Goal: Transaction & Acquisition: Download file/media

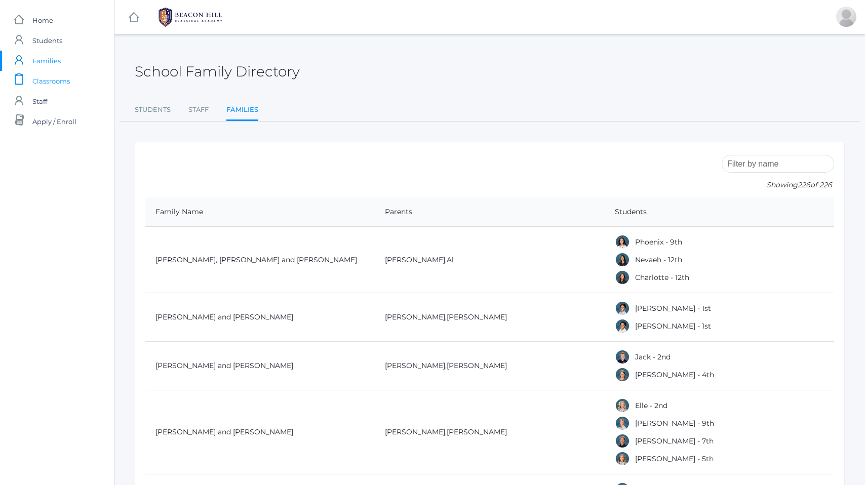
click at [46, 82] on span "Classrooms" at bounding box center [50, 81] width 37 height 20
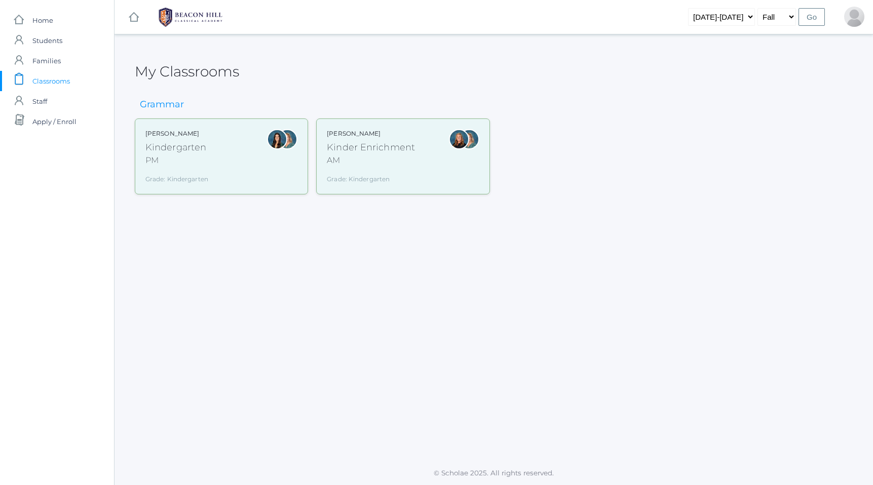
click at [171, 150] on div "Kindergarten" at bounding box center [176, 148] width 63 height 14
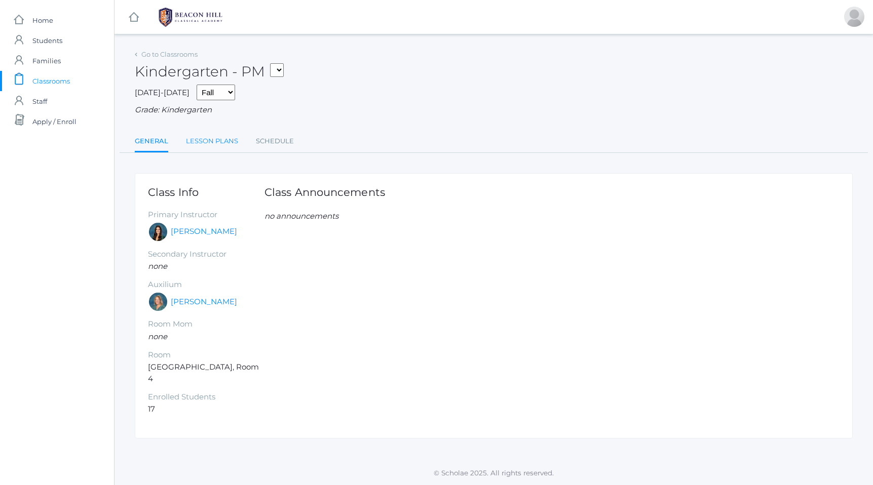
click at [214, 143] on link "Lesson Plans" at bounding box center [212, 141] width 52 height 20
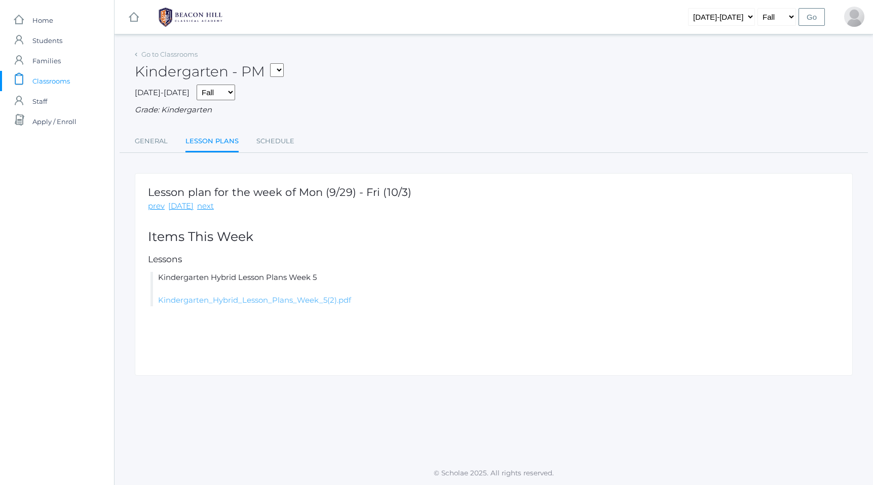
click at [214, 302] on link "Kindergarten_Hybrid_Lesson_Plans_Week_5(2).pdf" at bounding box center [254, 300] width 193 height 10
